Goal: Entertainment & Leisure: Consume media (video, audio)

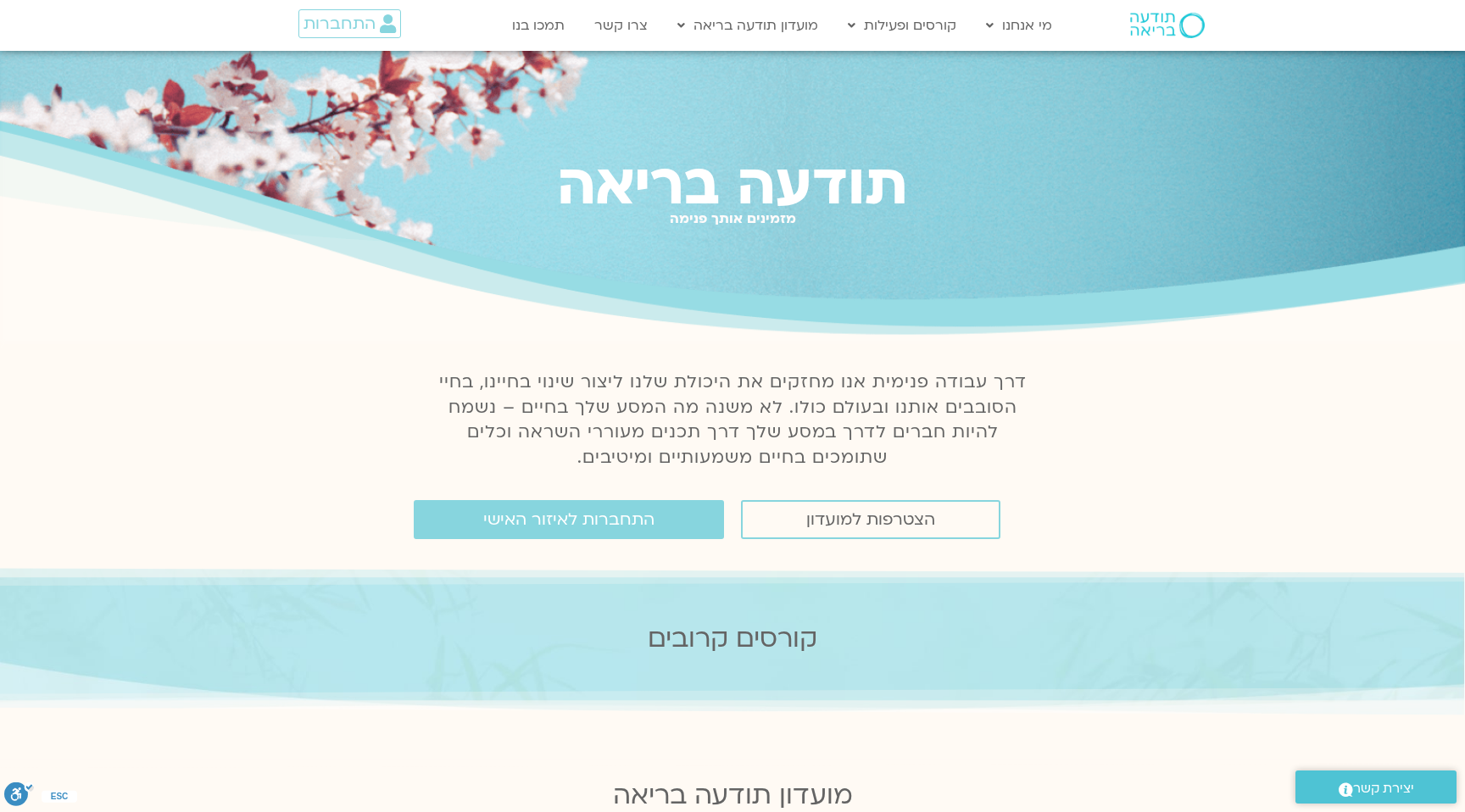
click at [327, 4] on div "התחברות" at bounding box center [337, 25] width 176 height 49
click at [327, 16] on span "התחברות" at bounding box center [339, 23] width 72 height 19
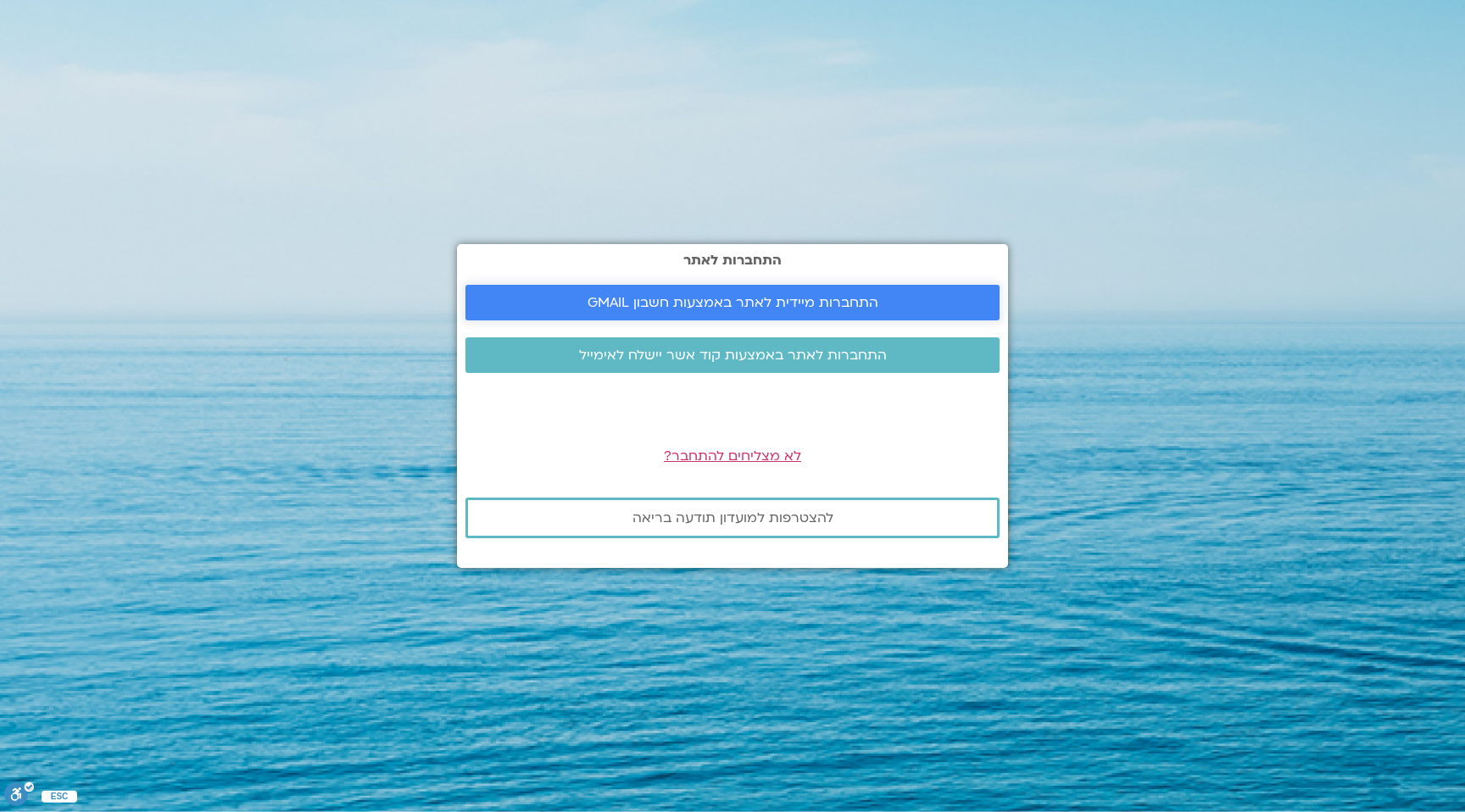
click at [808, 295] on span "התחברות מיידית לאתר באמצעות חשבון GMAIL" at bounding box center [733, 302] width 291 height 15
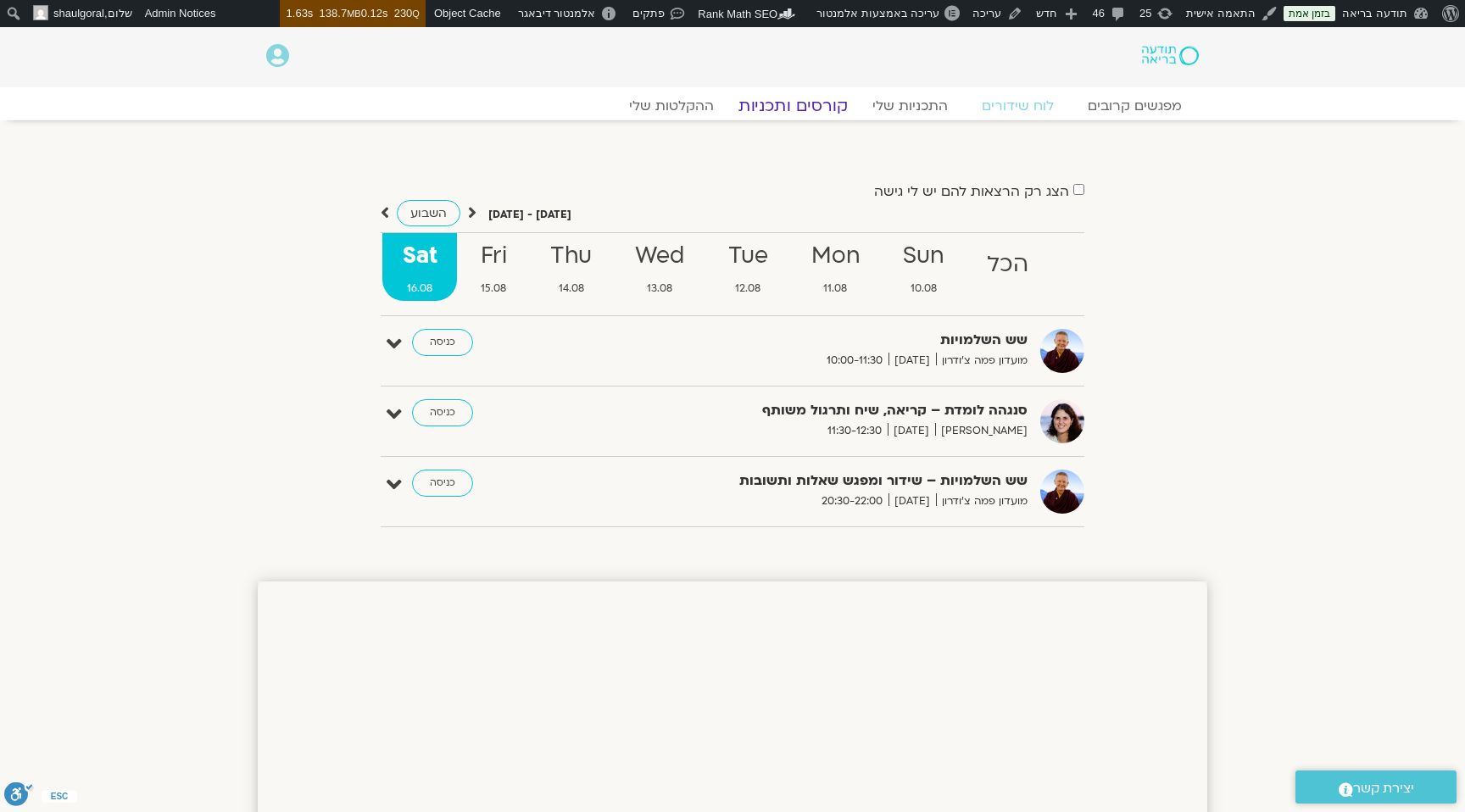
click at [845, 106] on link "קורסים ותכניות" at bounding box center [793, 105] width 149 height 21
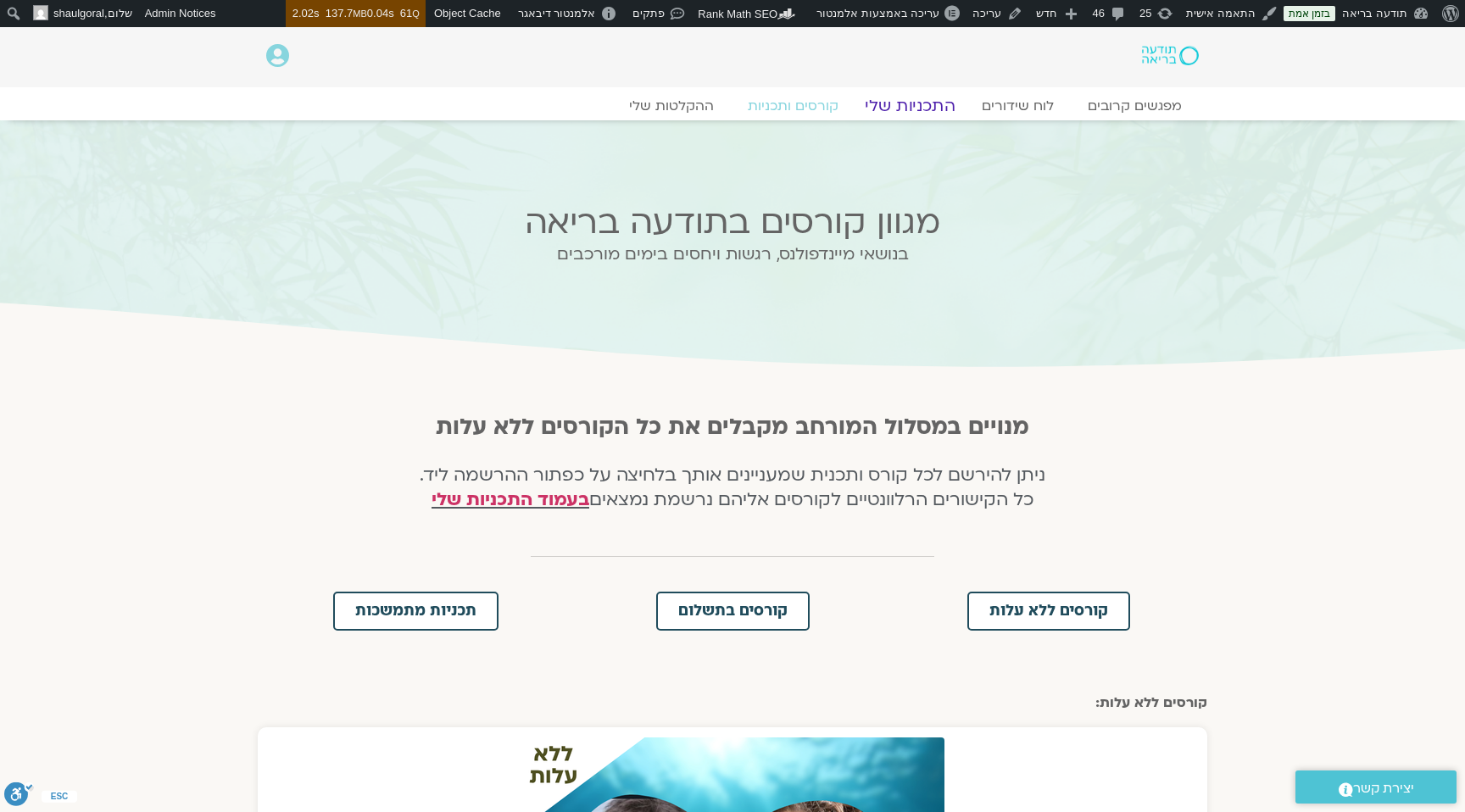
click at [906, 106] on link "התכניות שלי" at bounding box center [910, 105] width 131 height 21
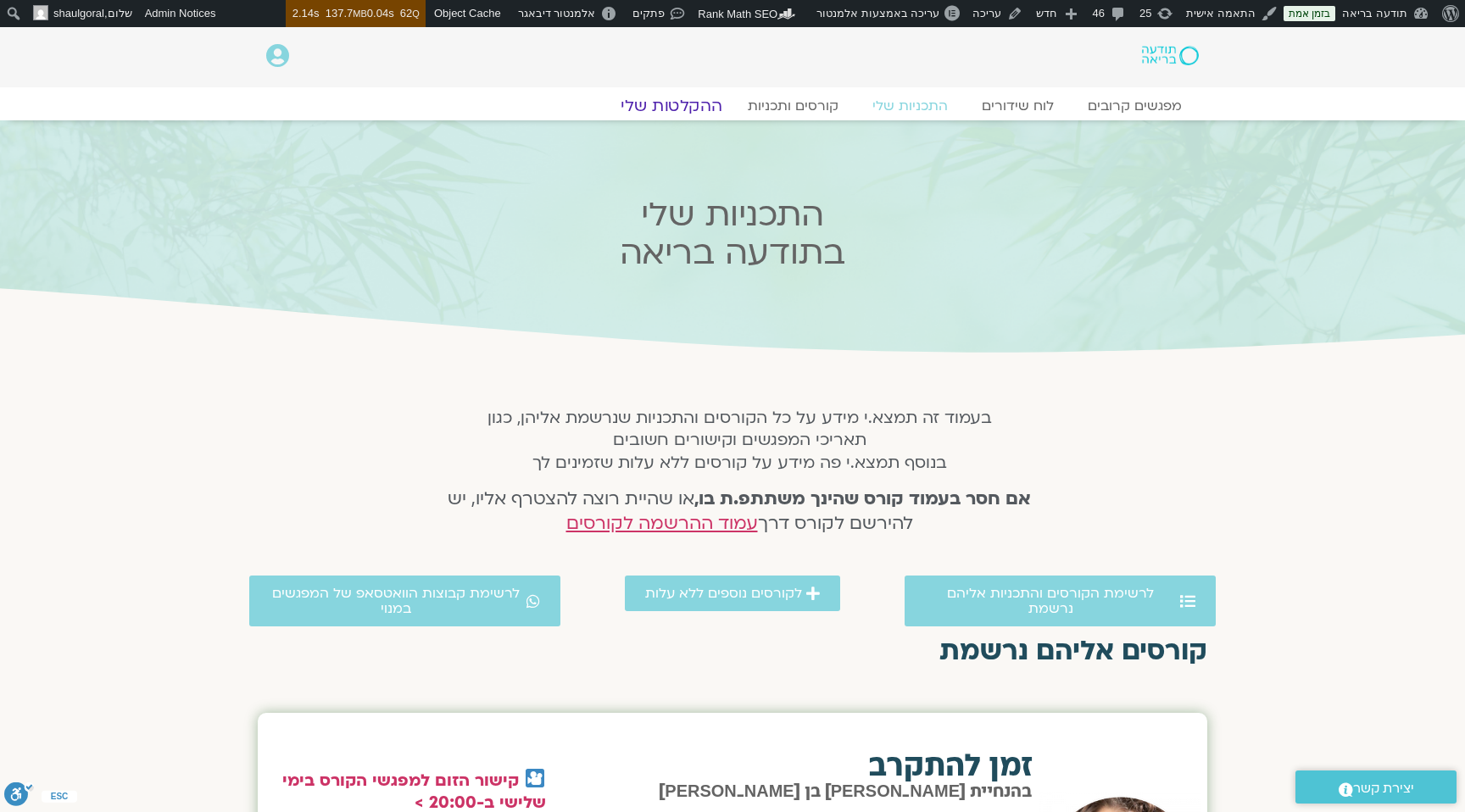
click at [701, 101] on link "ההקלטות שלי" at bounding box center [671, 105] width 143 height 21
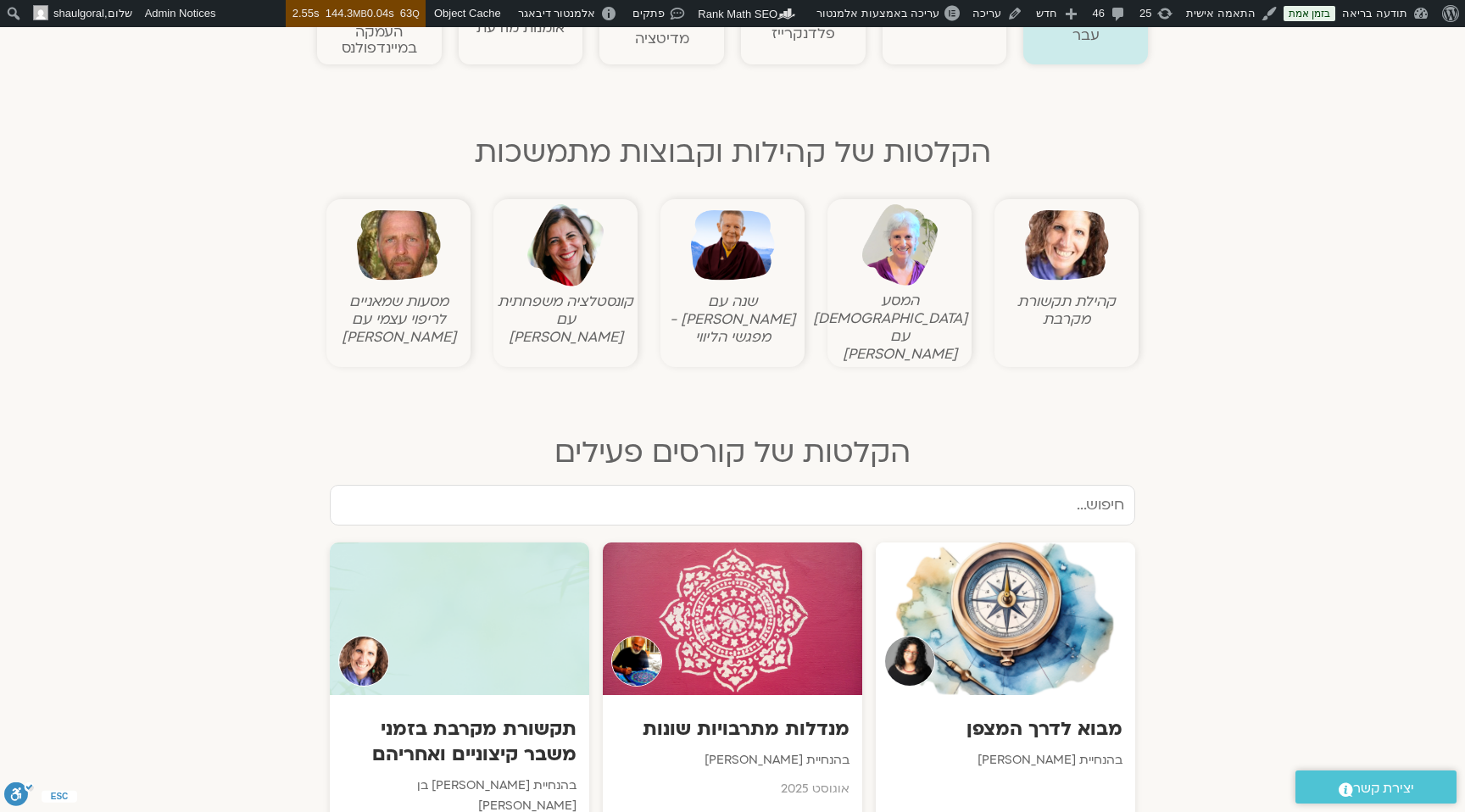
scroll to position [800, 0]
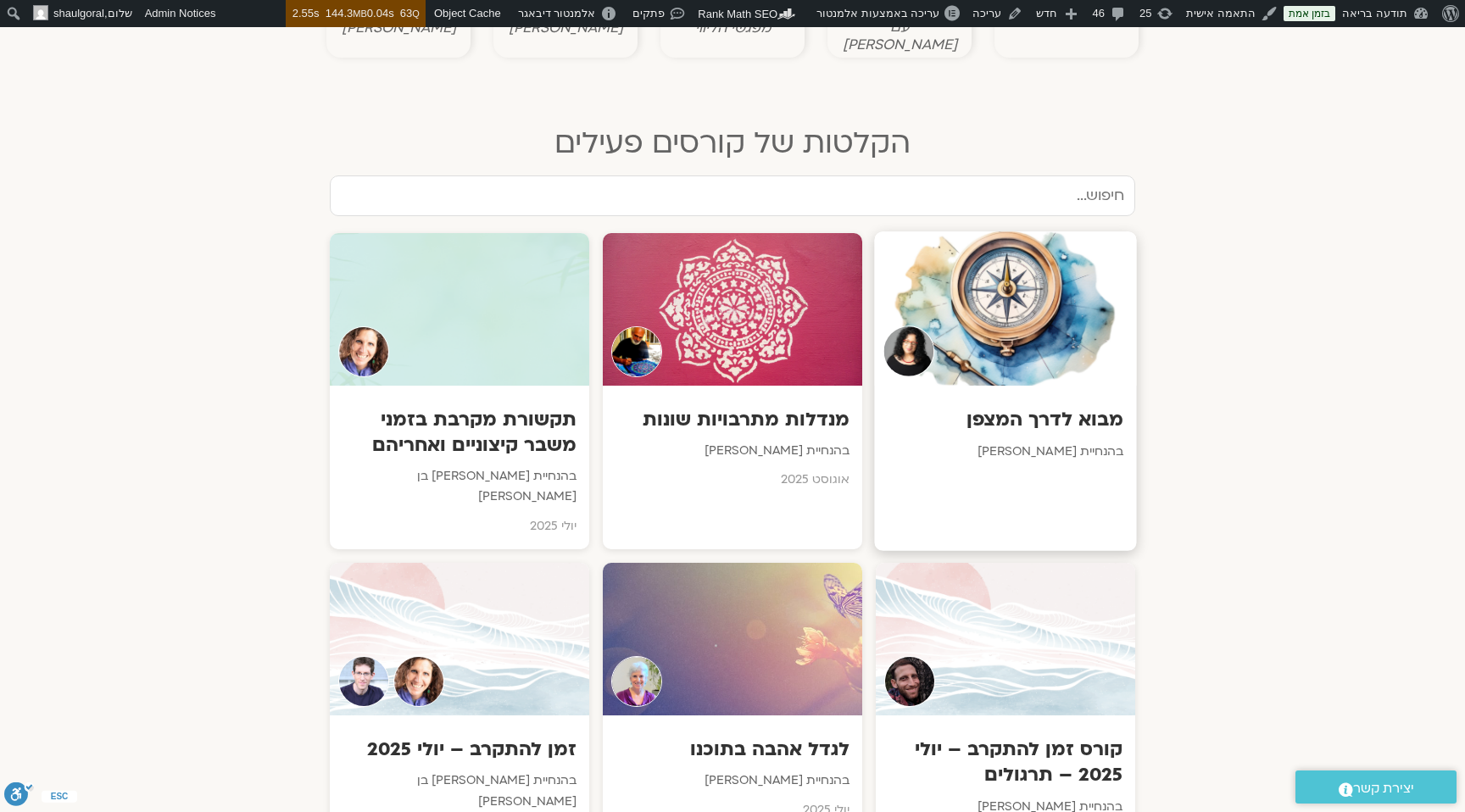
click at [995, 419] on div "מבוא לדרך המצפן בהנחיית ארנינה קשתן" at bounding box center [1004, 435] width 262 height 98
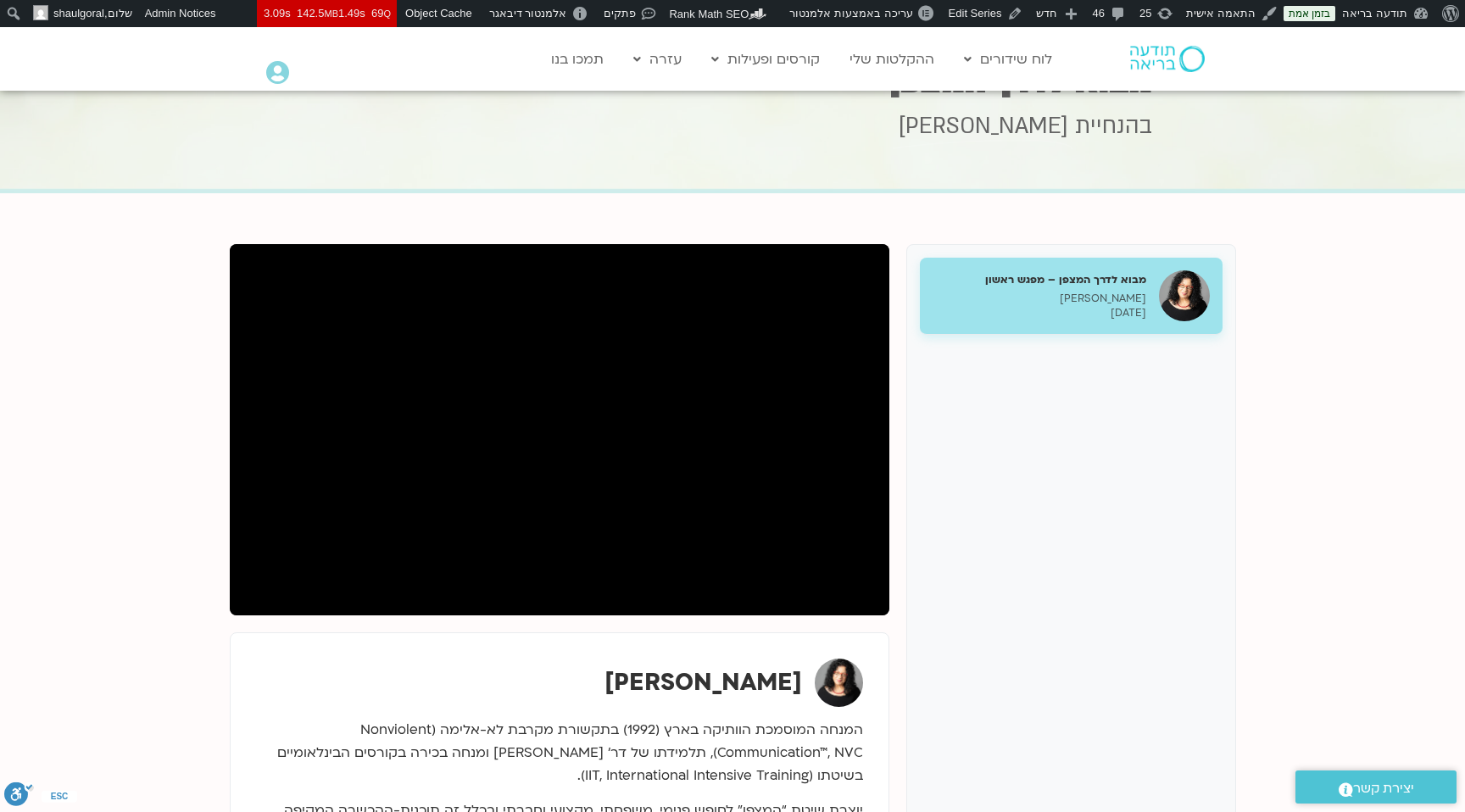
scroll to position [91, 0]
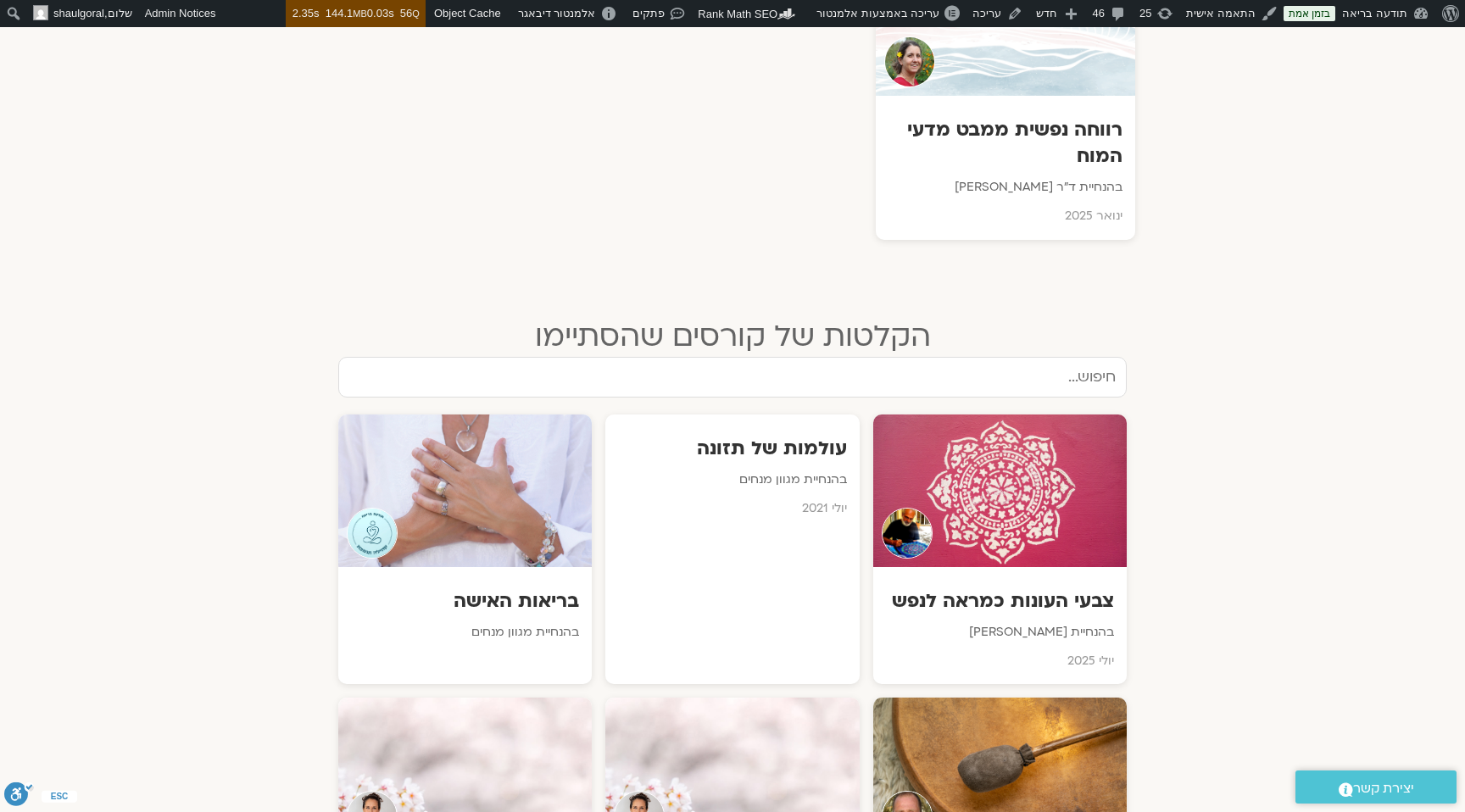
scroll to position [2301, 0]
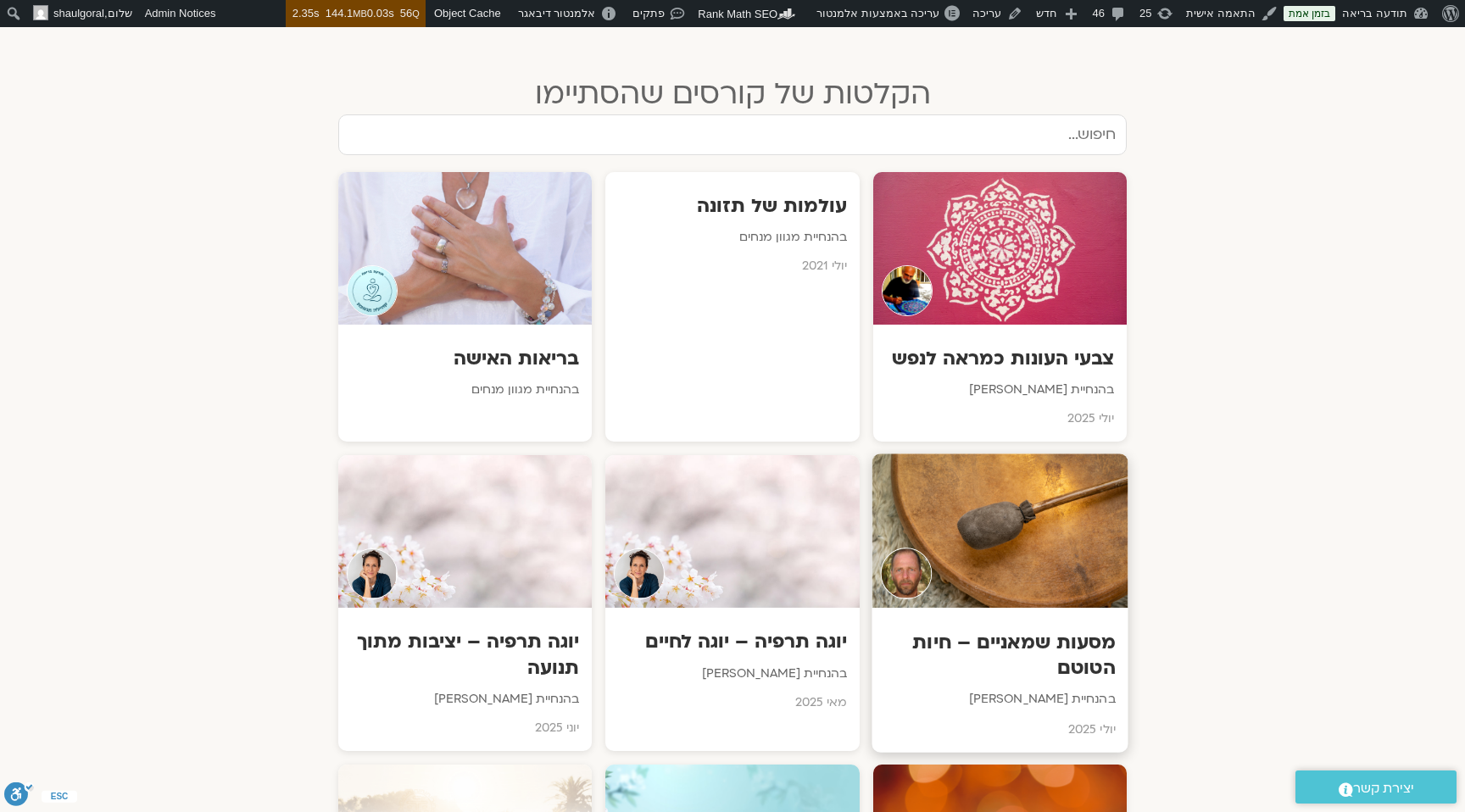
click at [1010, 630] on h3 "מסעות שמאניים – חיות הטוטם" at bounding box center [1000, 656] width 230 height 52
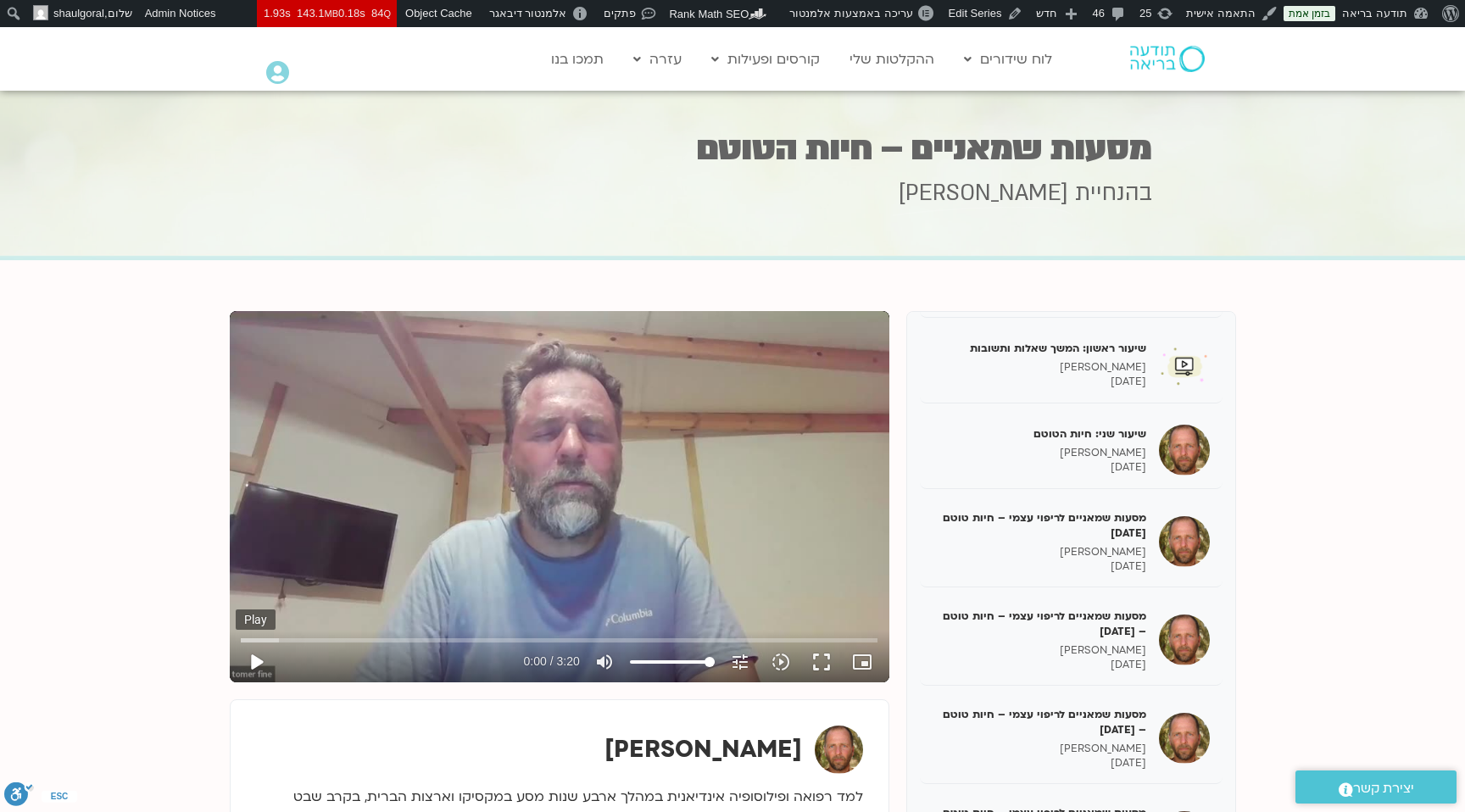
click at [260, 661] on button "play_arrow" at bounding box center [256, 662] width 41 height 41
drag, startPoint x: 279, startPoint y: 639, endPoint x: 331, endPoint y: 639, distance: 52.0
click at [331, 639] on input "Seek" at bounding box center [559, 639] width 636 height 10
drag, startPoint x: 331, startPoint y: 639, endPoint x: 474, endPoint y: 639, distance: 143.0
click at [472, 639] on input "Seek" at bounding box center [559, 639] width 636 height 10
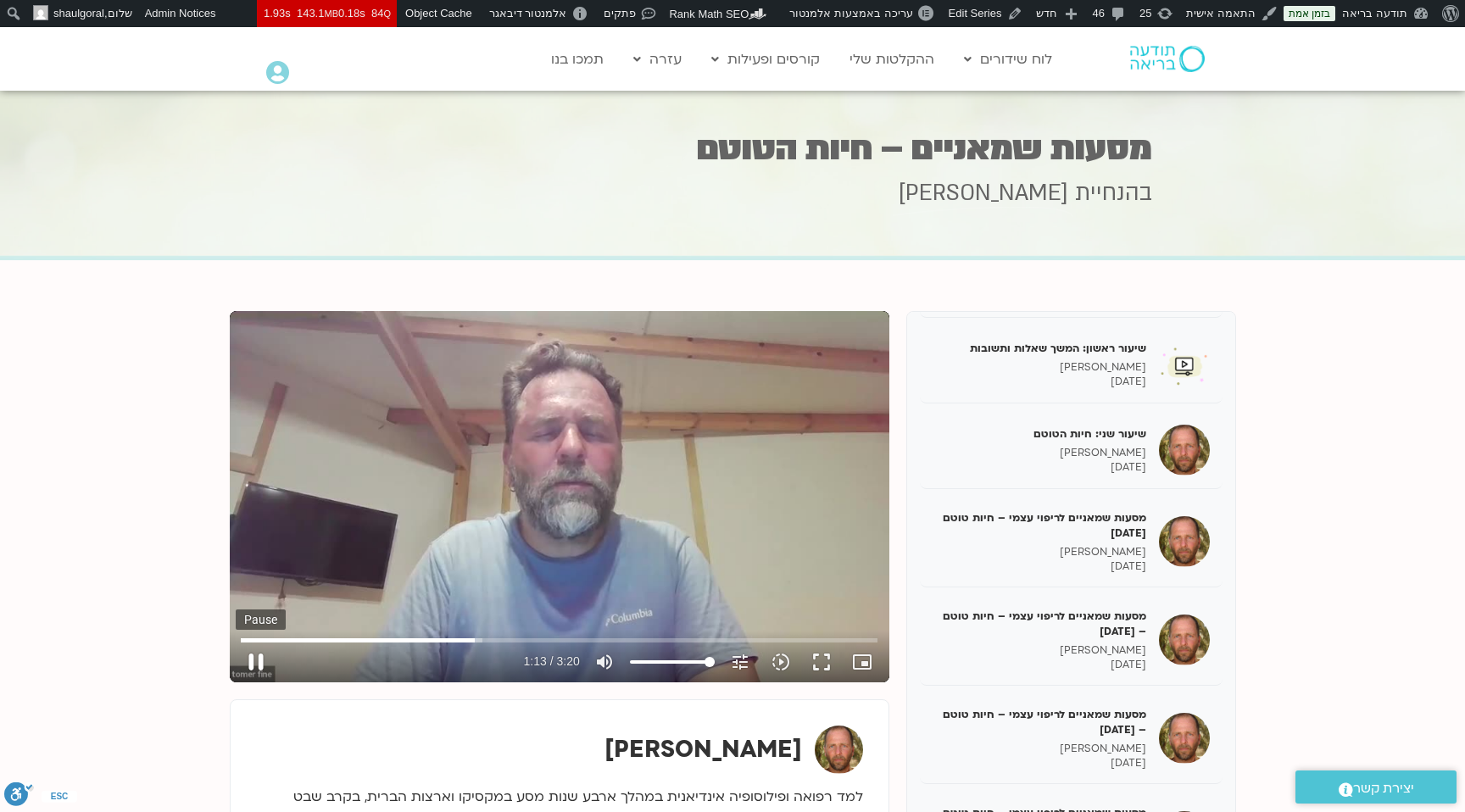
click at [259, 664] on button "pause" at bounding box center [256, 662] width 41 height 41
type input "73.49354"
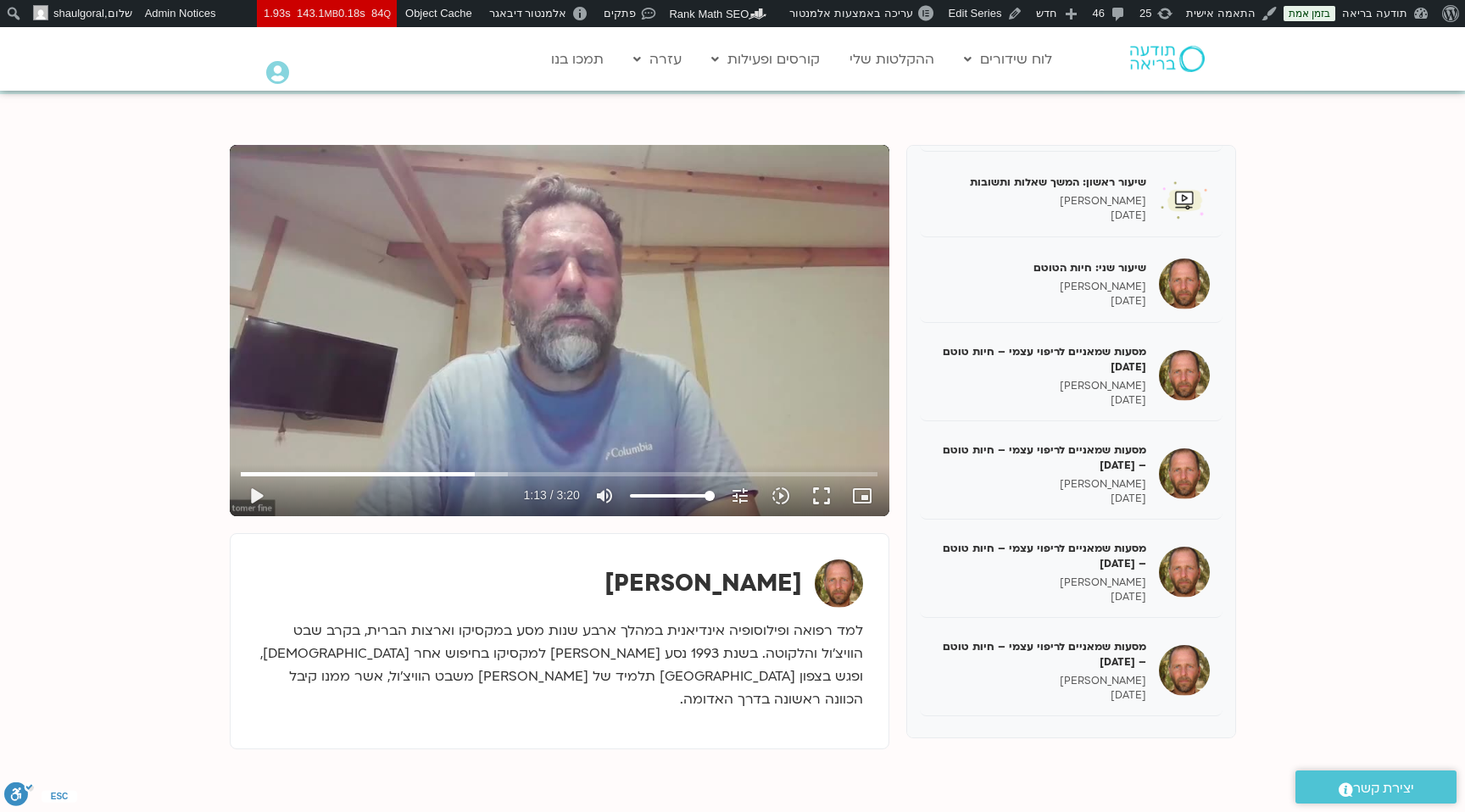
scroll to position [80, 0]
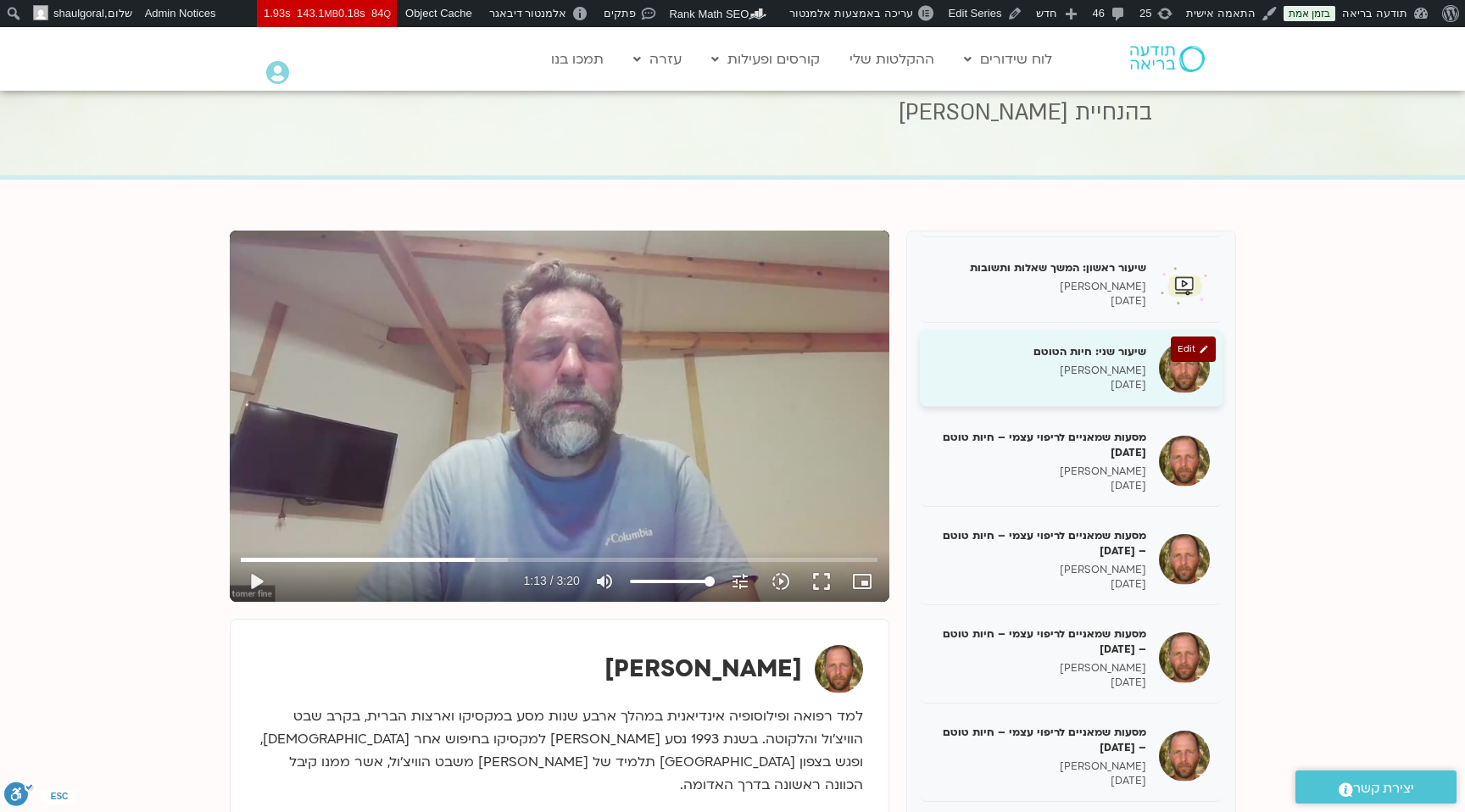
click at [1107, 379] on p "07/07/2025" at bounding box center [1039, 385] width 213 height 14
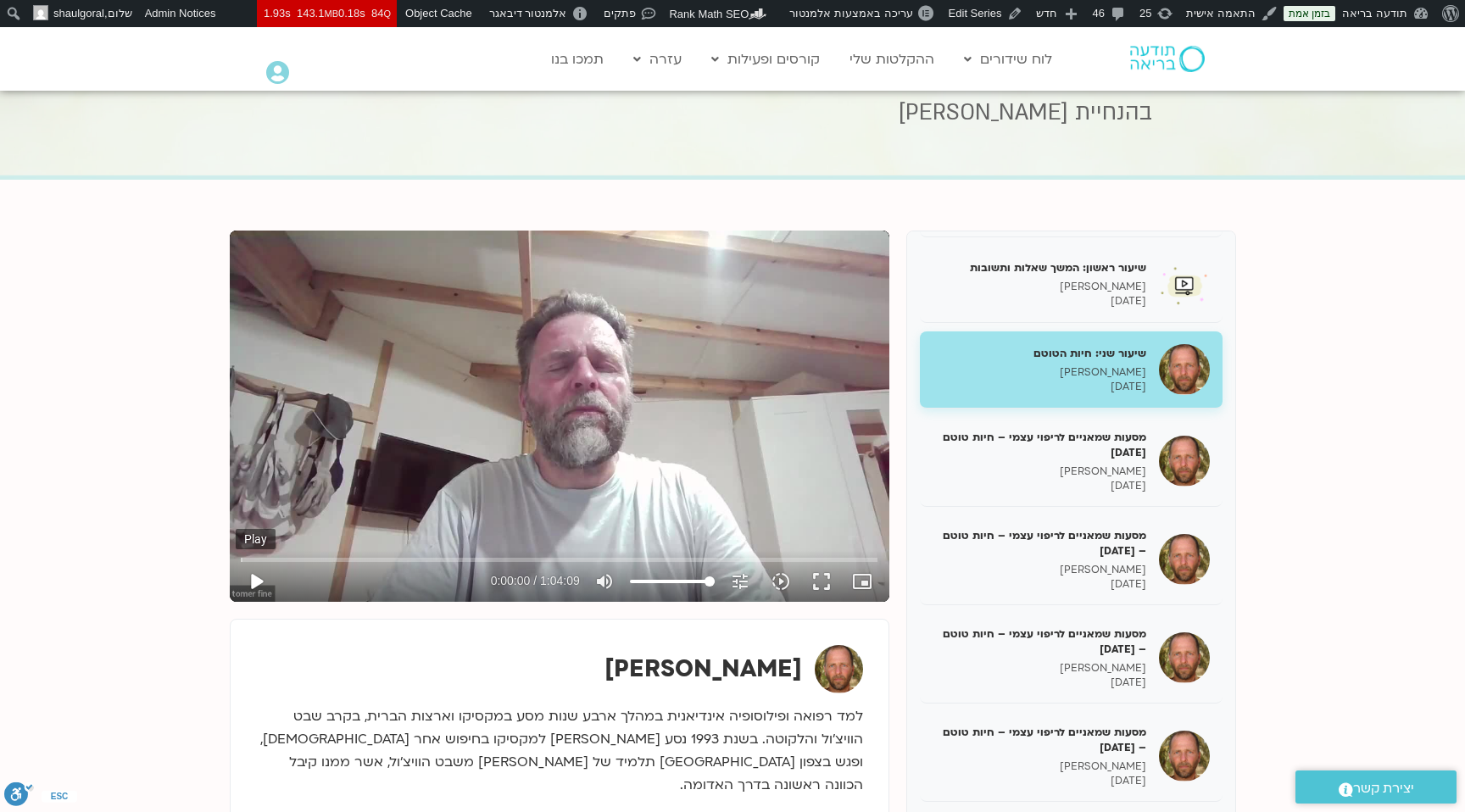
click at [251, 582] on button "play_arrow" at bounding box center [256, 582] width 41 height 41
click at [549, 557] on input "Seek" at bounding box center [559, 559] width 636 height 10
click at [739, 585] on icon "tune" at bounding box center [740, 581] width 21 height 21
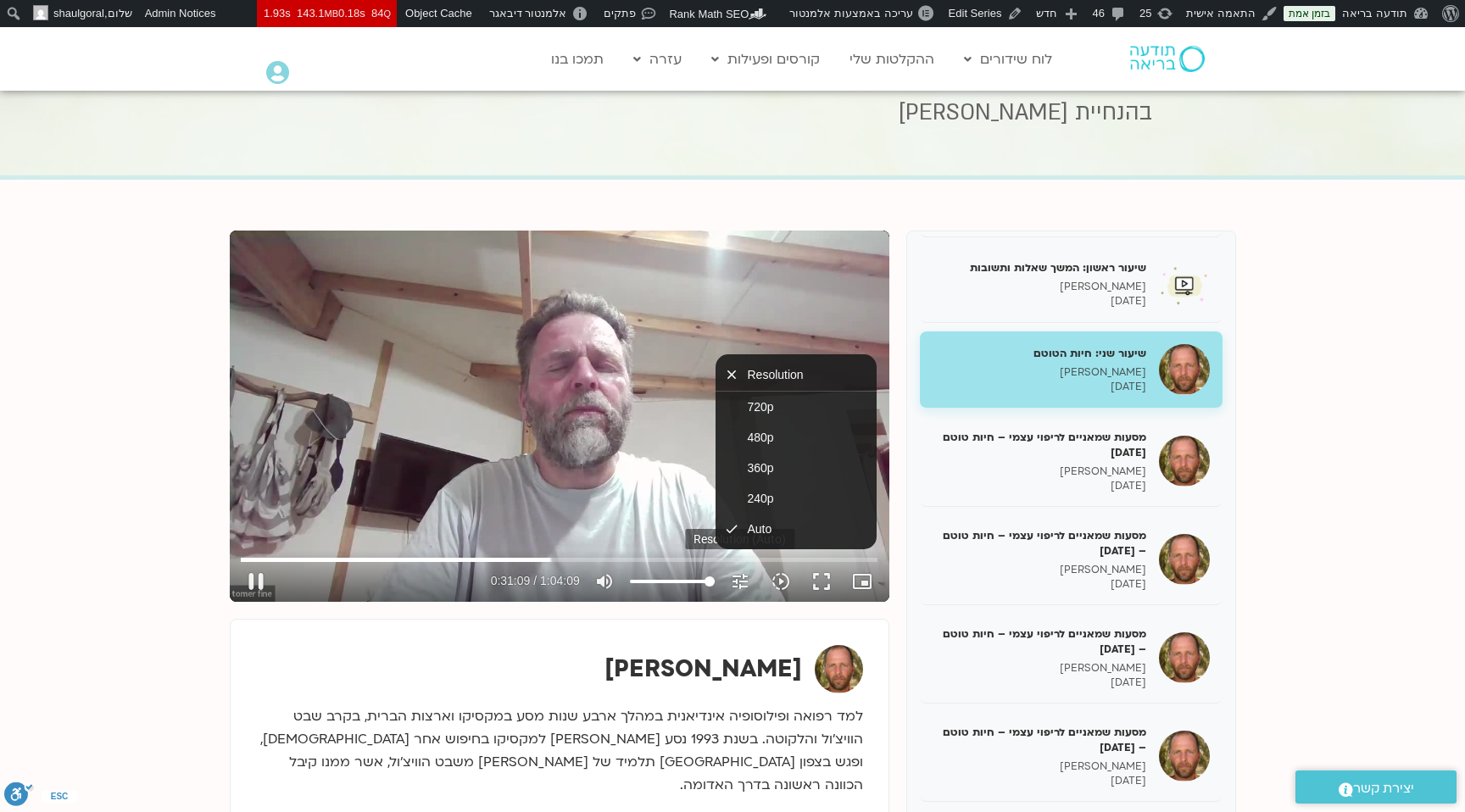
click at [739, 585] on icon "tune" at bounding box center [740, 581] width 21 height 21
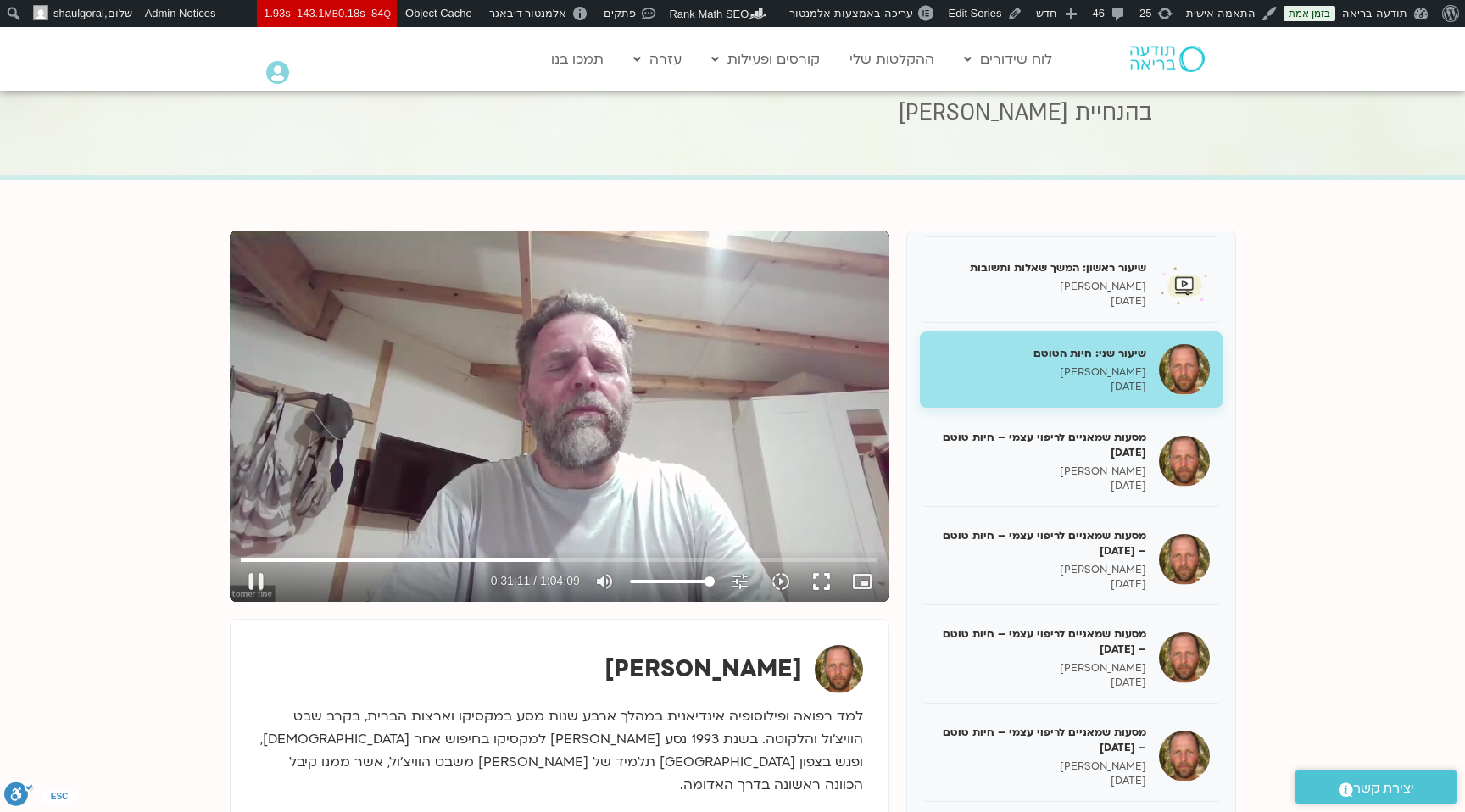
click at [825, 583] on button "fullscreen" at bounding box center [822, 582] width 41 height 41
type input "1885.155661"
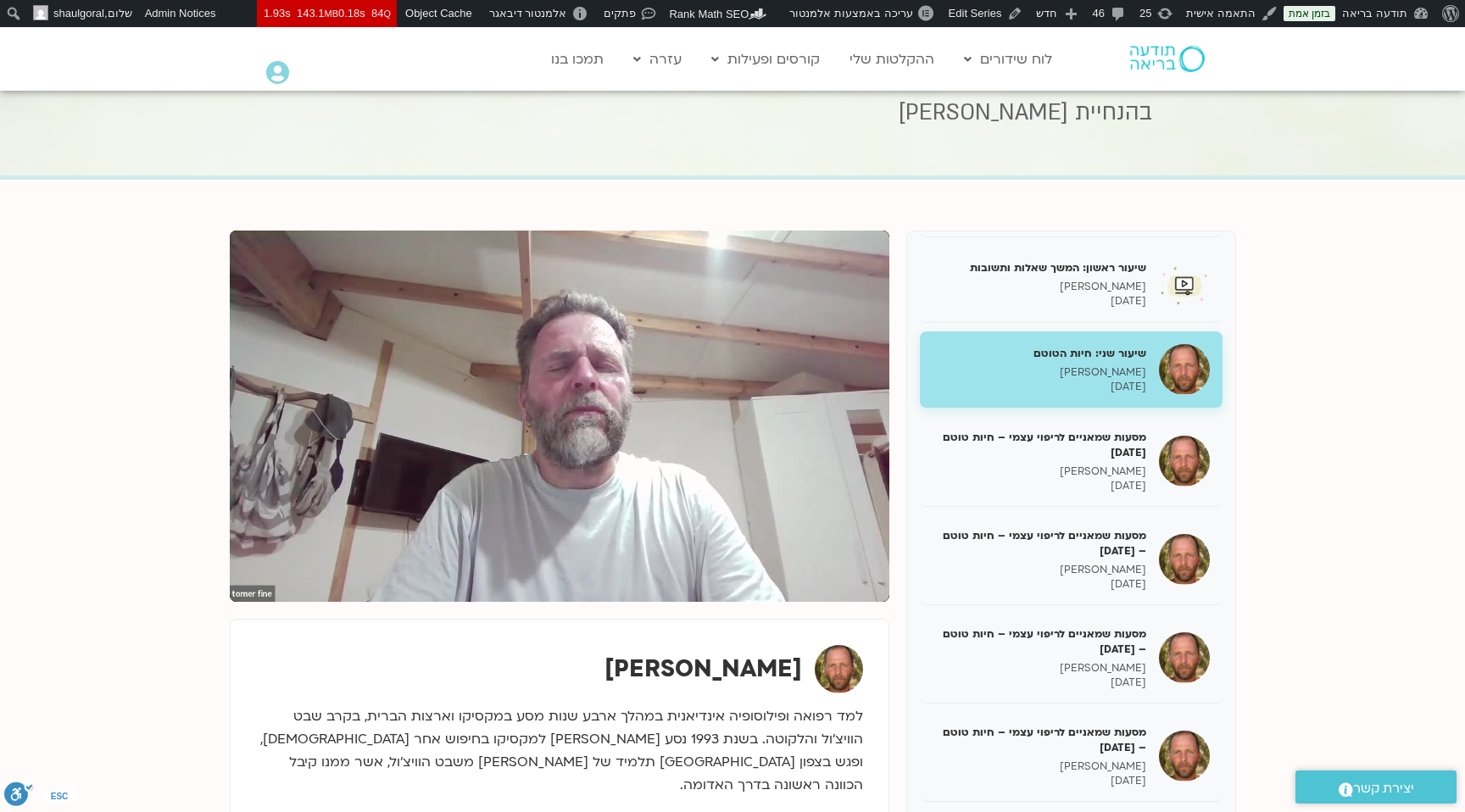
click at [143, 427] on section "שיעור ראשון : פתיחה תומר פיין 30/06/2025 Edit שיעור ראשון : לנוח במרחבי הרפיה -…" at bounding box center [732, 558] width 1465 height 757
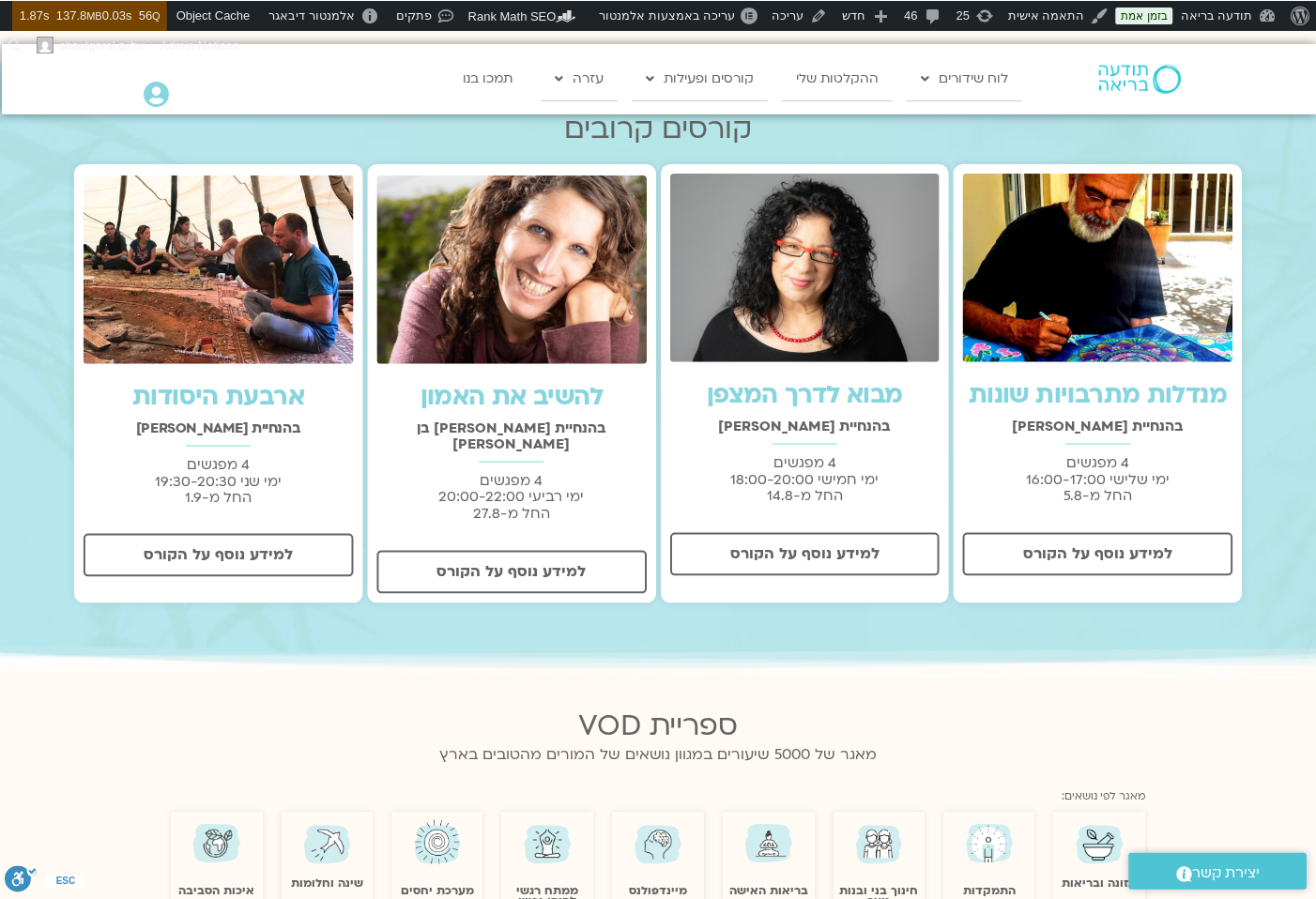
scroll to position [499, 0]
